Goal: Information Seeking & Learning: Check status

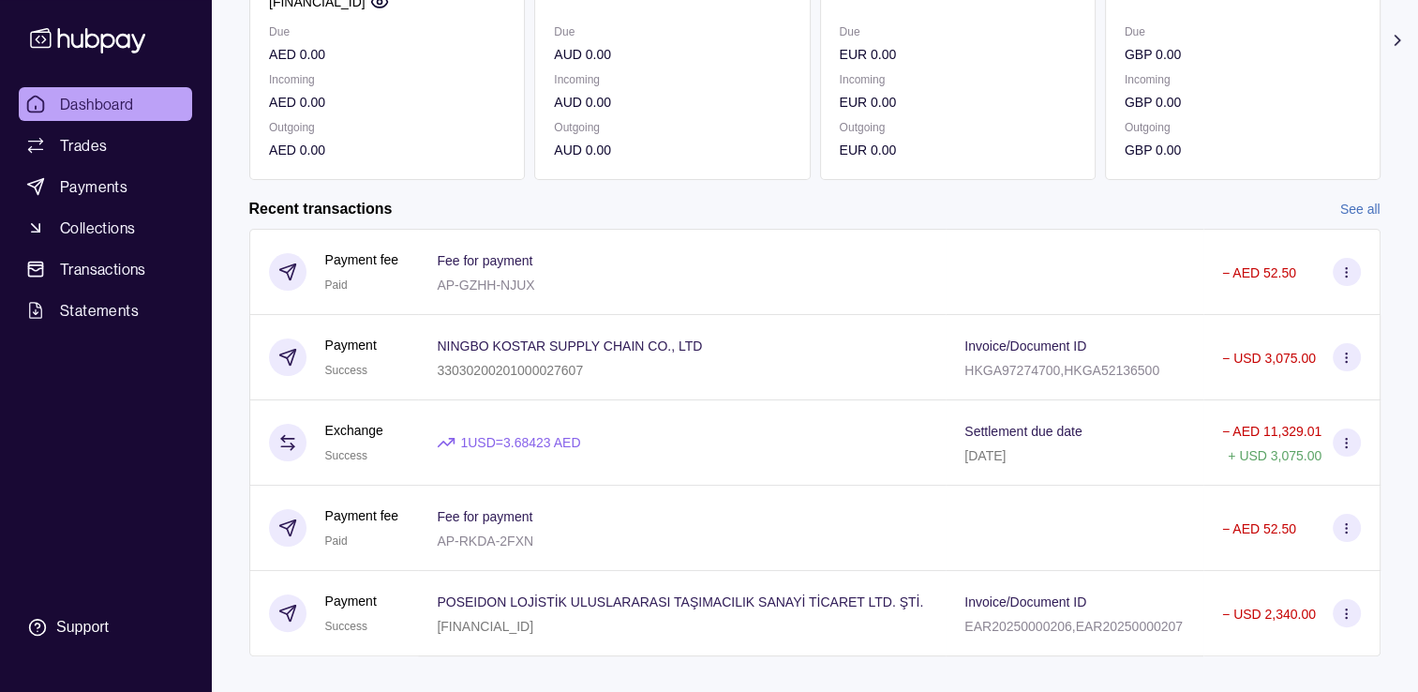
scroll to position [307, 0]
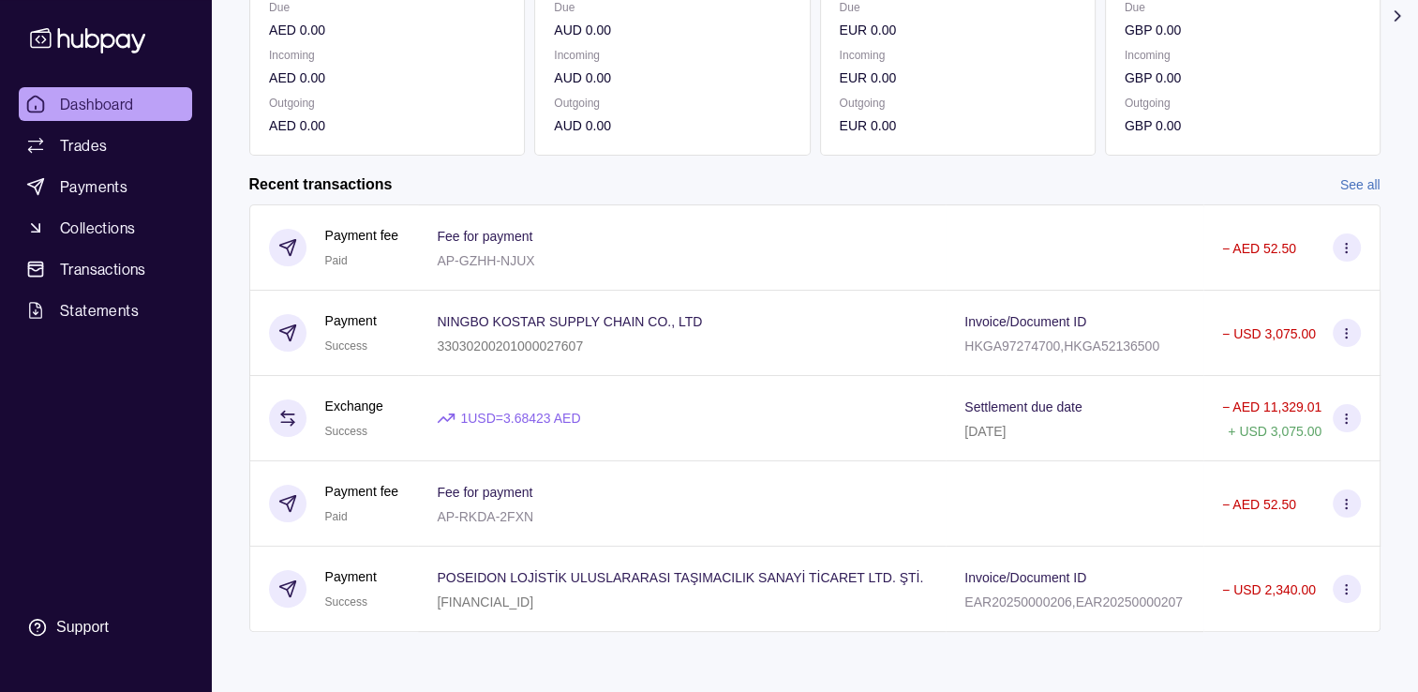
click at [1341, 186] on link "See all" at bounding box center [1361, 184] width 40 height 21
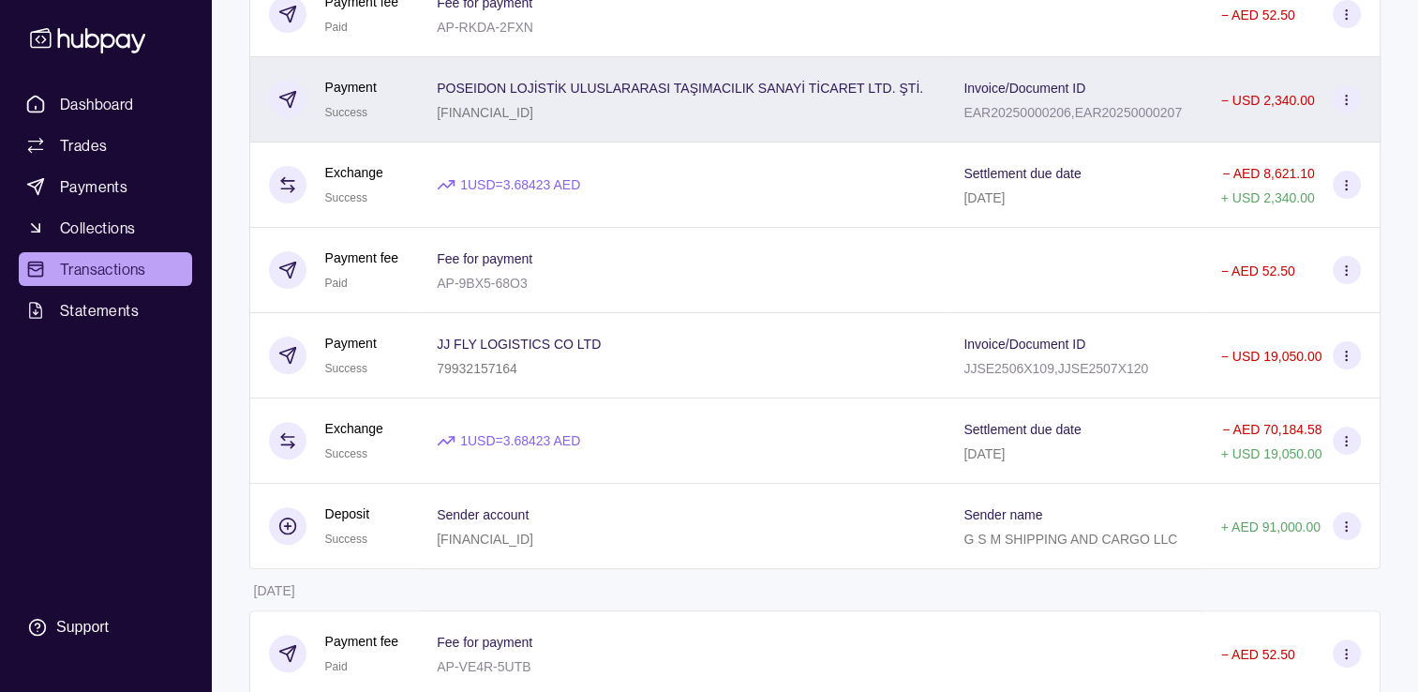
scroll to position [562, 0]
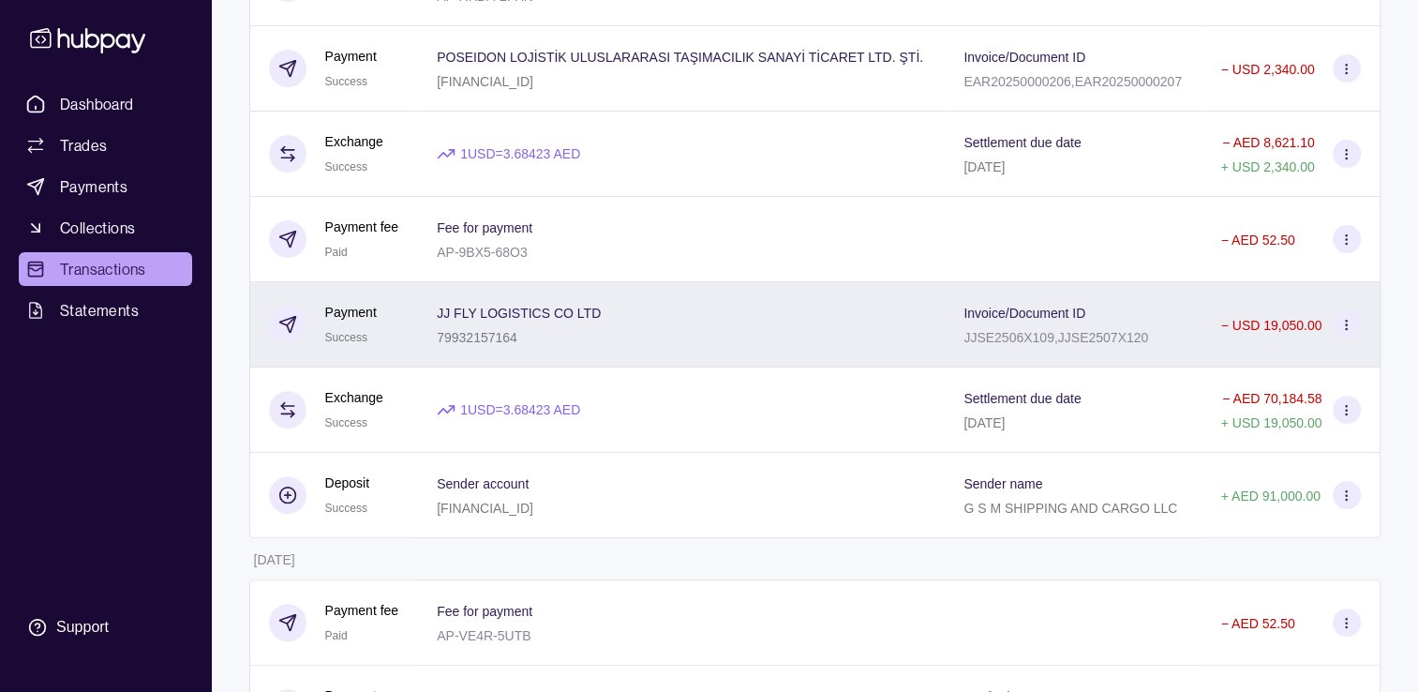
click at [562, 323] on span "JJ FLY LOGISTICS CO LTD" at bounding box center [519, 312] width 164 height 22
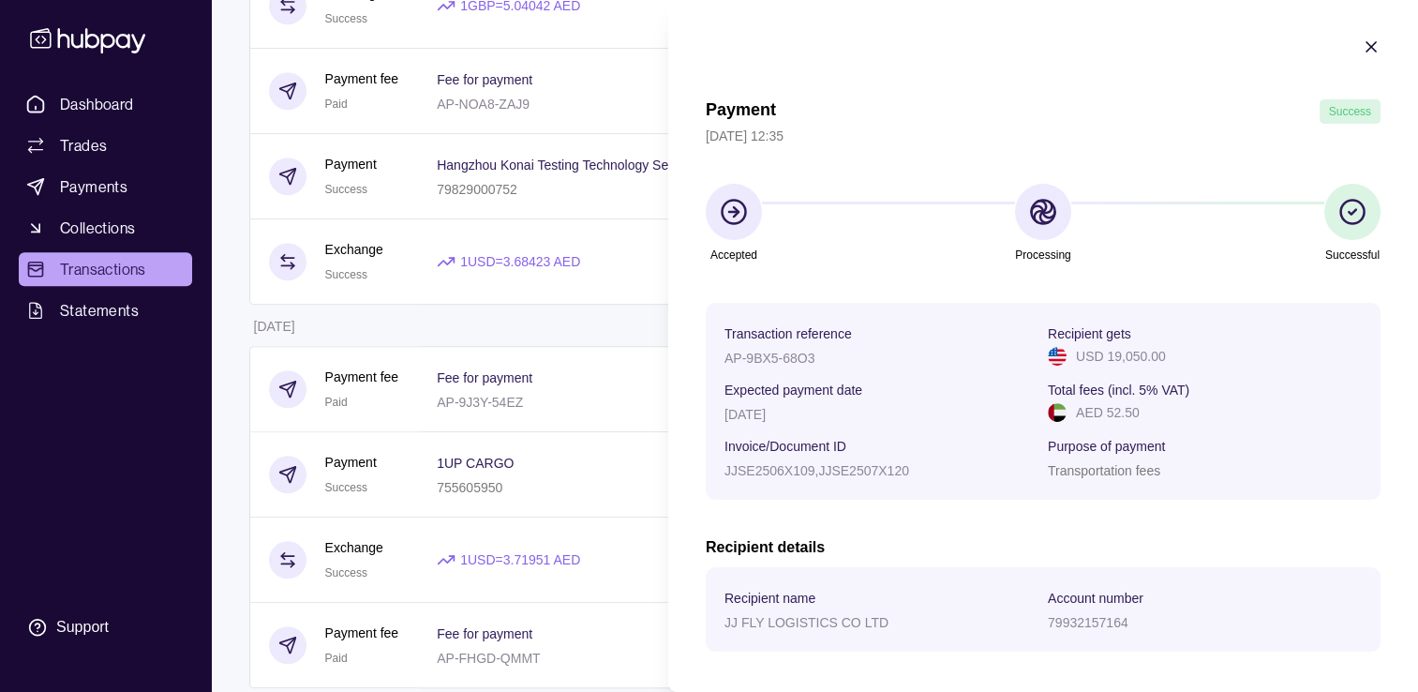
scroll to position [1395, 0]
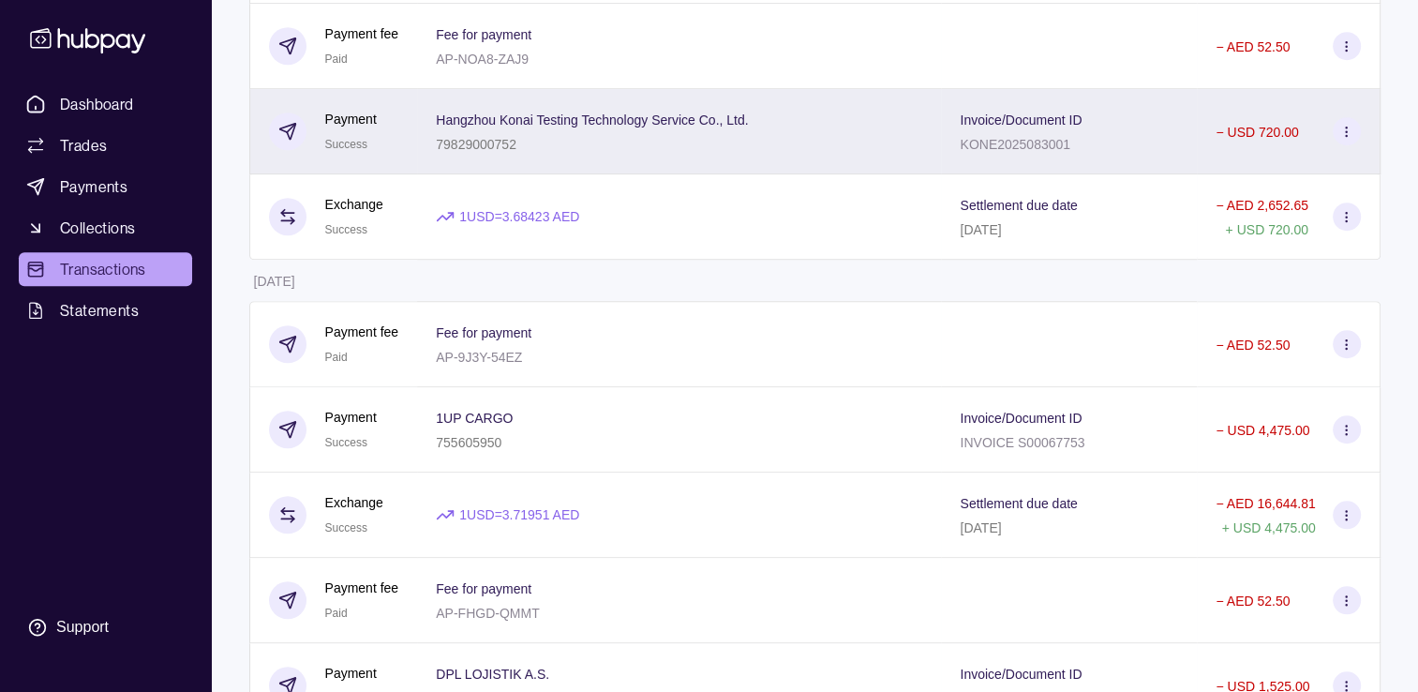
click at [689, 154] on div "79829000752" at bounding box center [592, 143] width 312 height 22
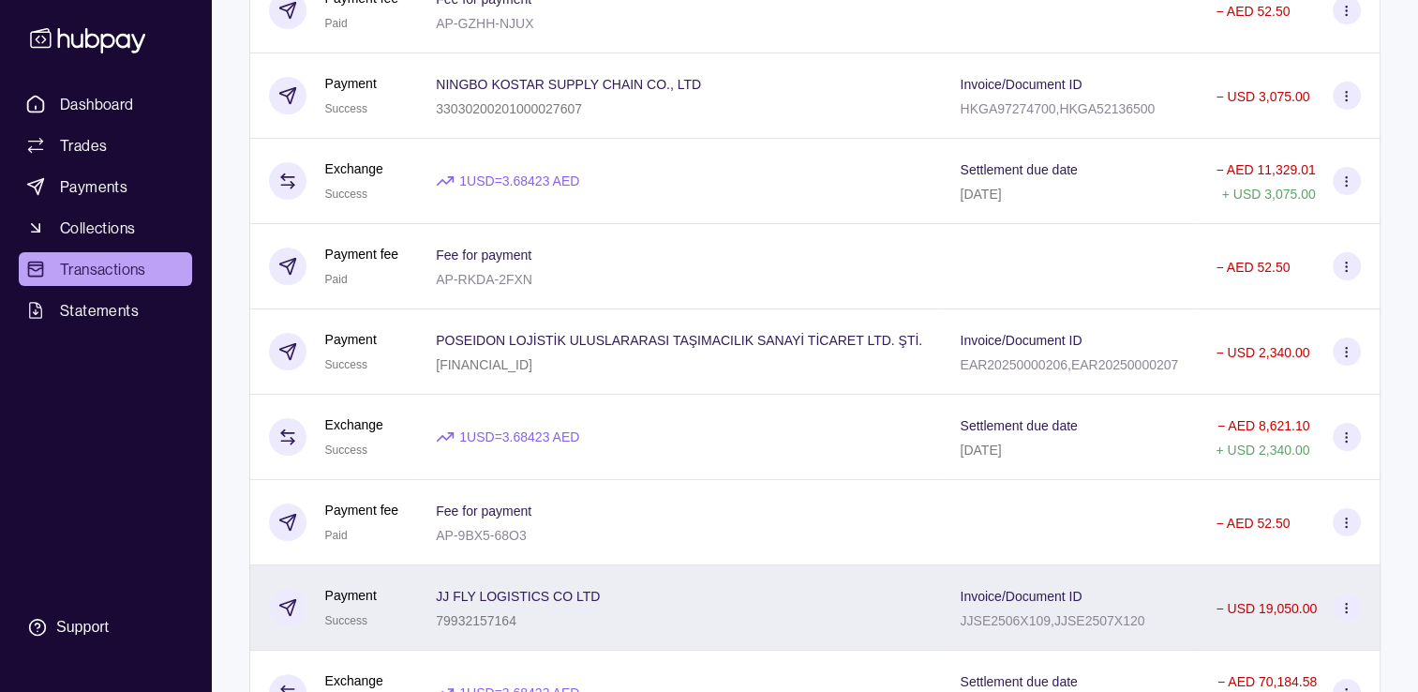
scroll to position [270, 0]
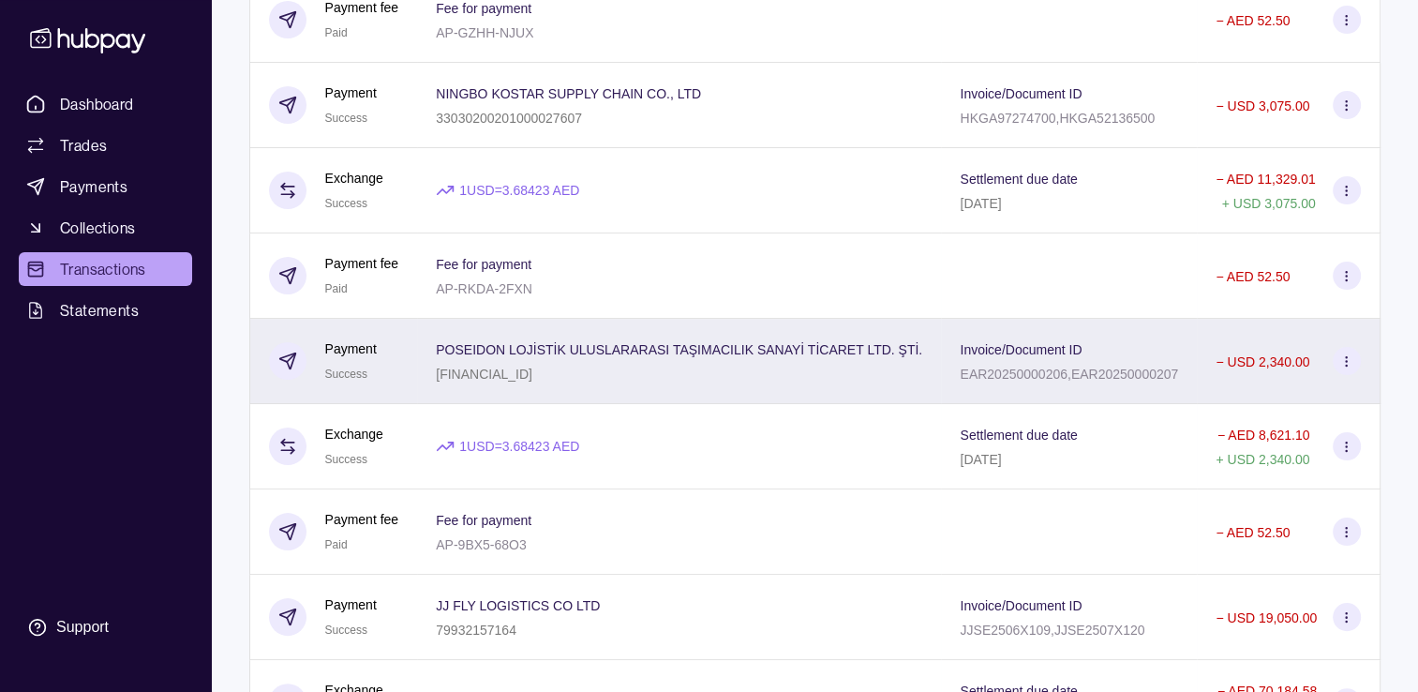
click at [463, 357] on p "POSEIDON LOJİSTİK ULUSLARARASI TAŞIMACILIK SANAYİ TİCARET LTD. ŞTİ." at bounding box center [679, 349] width 487 height 15
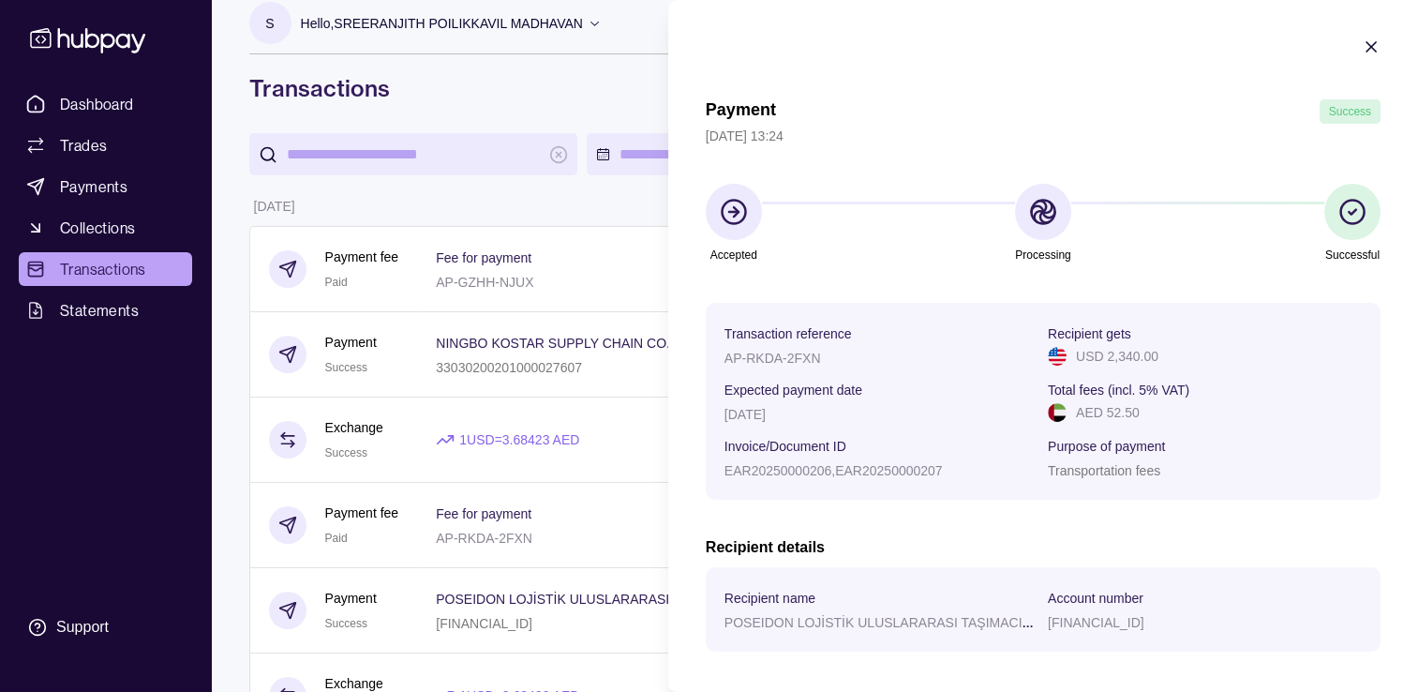
scroll to position [0, 0]
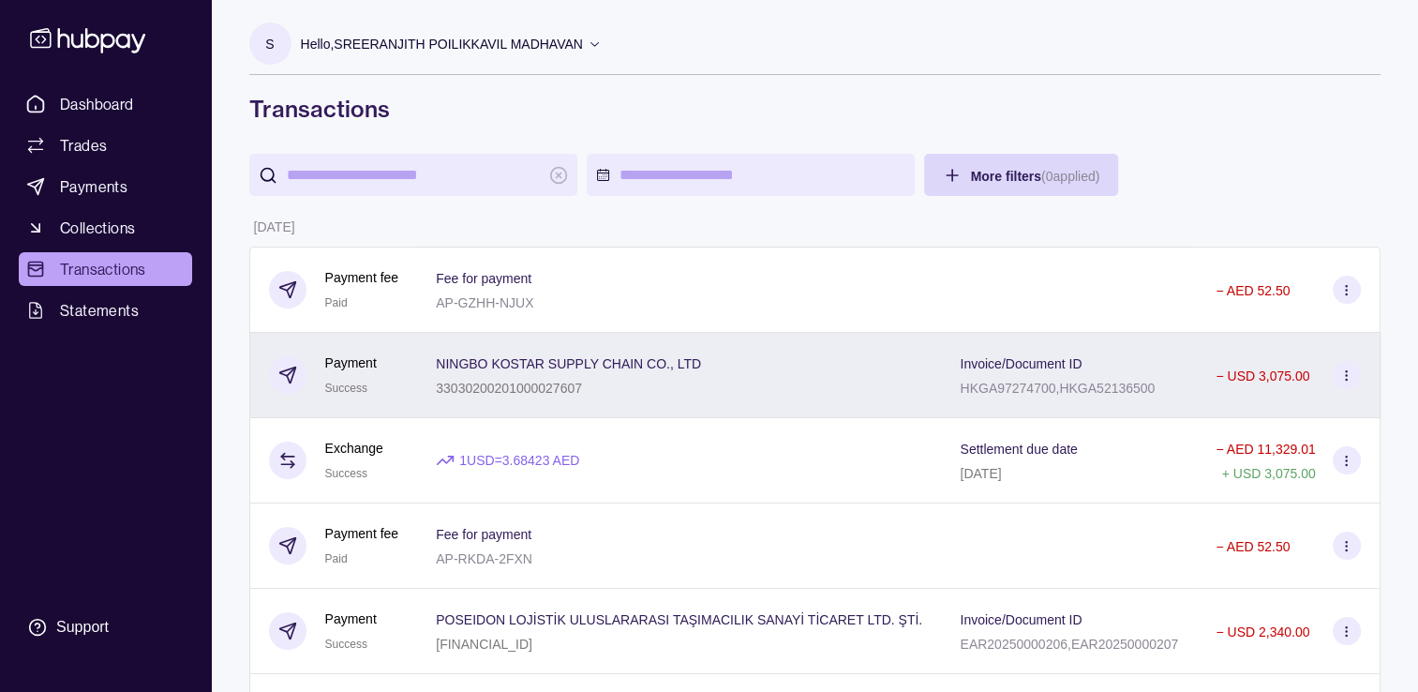
click at [429, 373] on div "NINGBO KOSTAR SUPPLY CHAIN CO., LTD 33030200201000027607" at bounding box center [679, 375] width 524 height 85
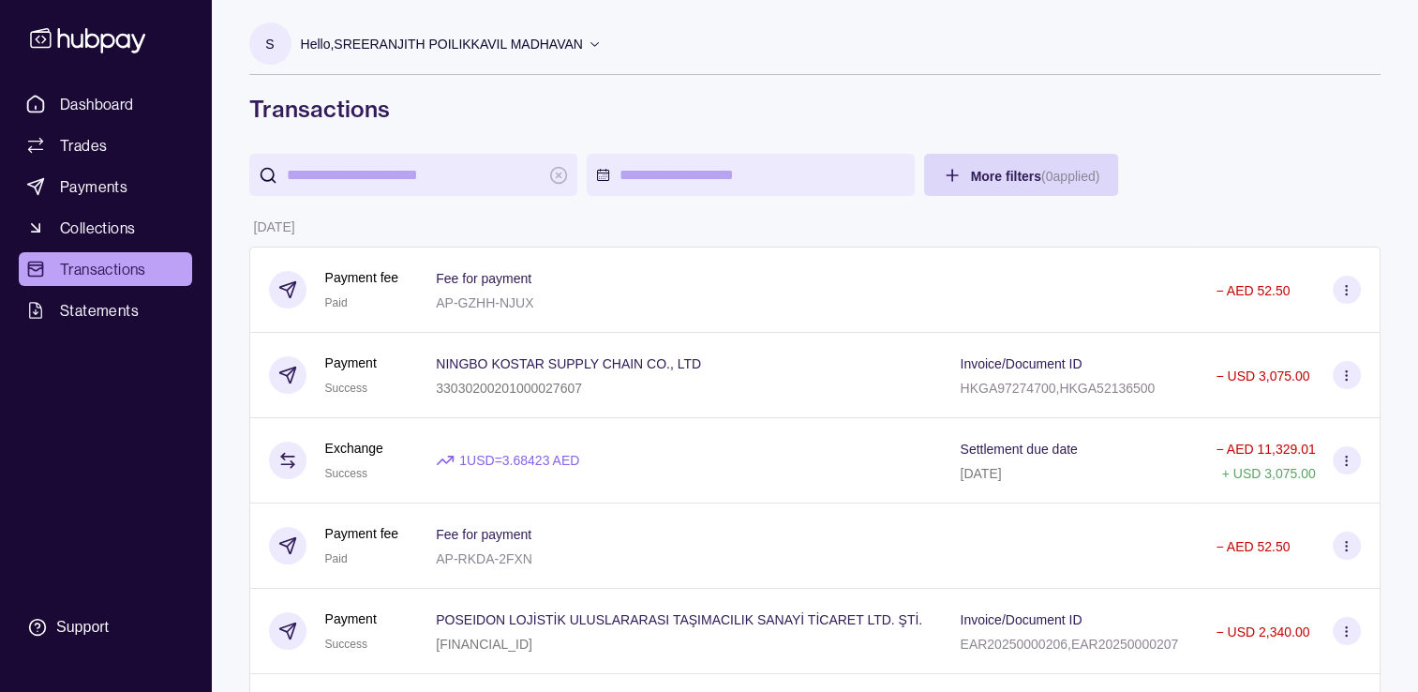
drag, startPoint x: 564, startPoint y: 105, endPoint x: 764, endPoint y: 58, distance: 205.1
